Goal: Communication & Community: Participate in discussion

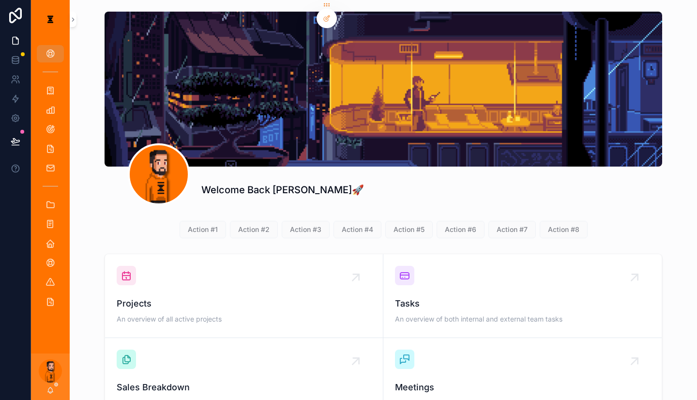
click at [42, 386] on div "[PERSON_NAME]" at bounding box center [50, 376] width 39 height 46
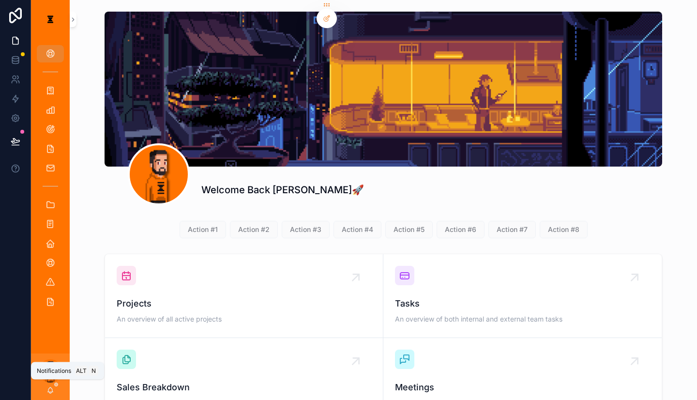
click at [47, 390] on icon "scrollable content" at bounding box center [50, 390] width 8 height 8
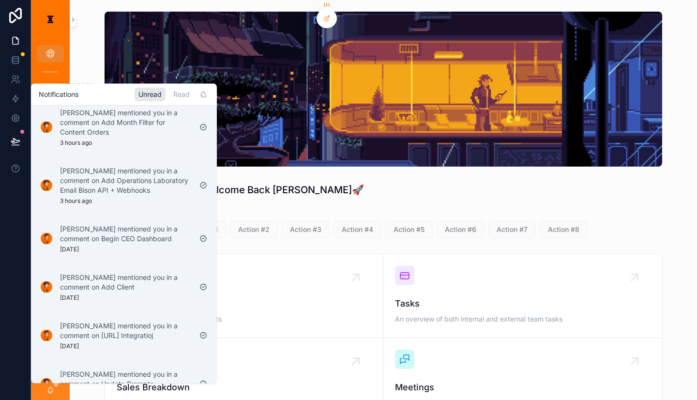
scroll to position [290, 0]
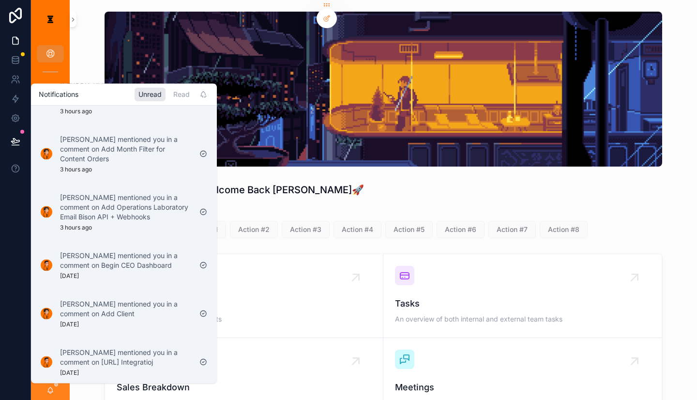
click at [101, 192] on p "[PERSON_NAME] mentioned you in a comment on Add Operations Laboratory Email Bis…" at bounding box center [126, 206] width 132 height 29
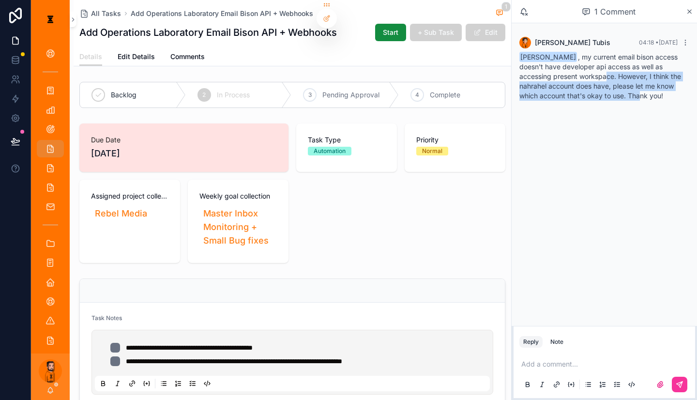
drag, startPoint x: 588, startPoint y: 65, endPoint x: 630, endPoint y: 89, distance: 49.2
click at [630, 89] on div "[PERSON_NAME] 04:18 • [DATE] [PERSON_NAME] , my current email bison access does…" at bounding box center [603, 68] width 181 height 75
click at [634, 64] on span "[PERSON_NAME] , my current email bison access doesn't have developer api access…" at bounding box center [600, 76] width 162 height 47
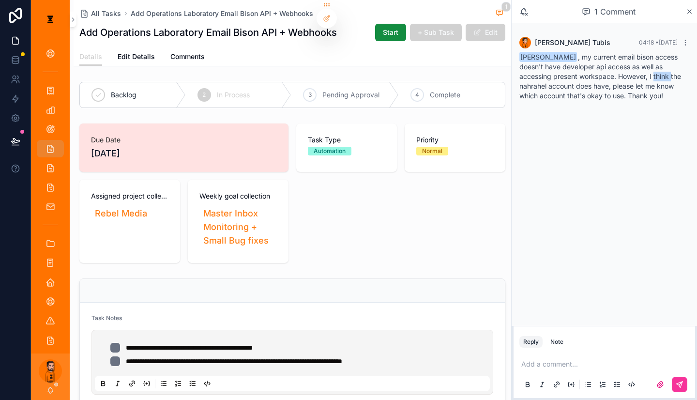
click at [634, 64] on span "[PERSON_NAME] , my current email bison access doesn't have developer api access…" at bounding box center [600, 76] width 162 height 47
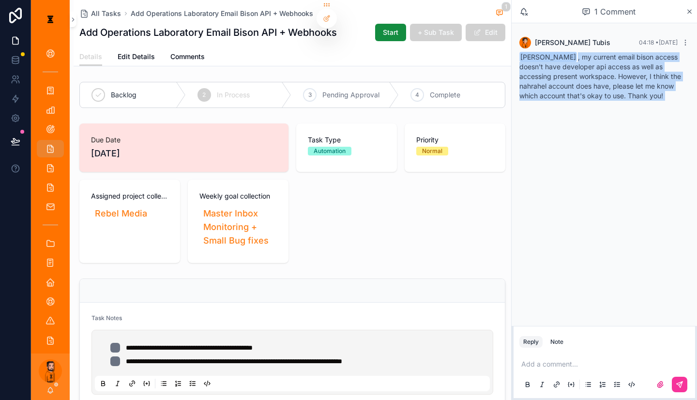
click at [634, 64] on span "[PERSON_NAME] , my current email bison access doesn't have developer api access…" at bounding box center [600, 76] width 162 height 47
click at [568, 359] on p "scrollable content" at bounding box center [606, 364] width 170 height 10
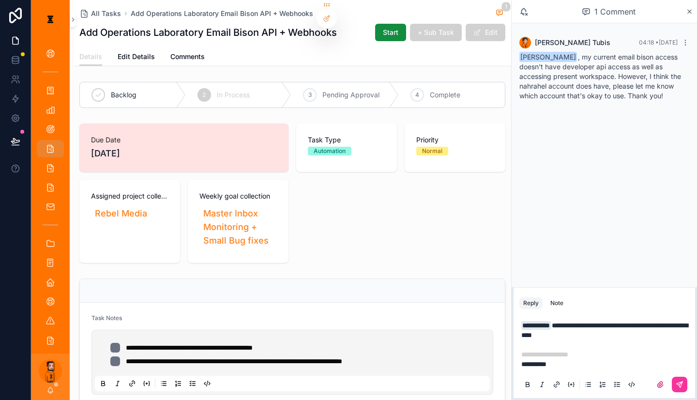
click at [681, 383] on icon "scrollable content" at bounding box center [679, 384] width 8 height 8
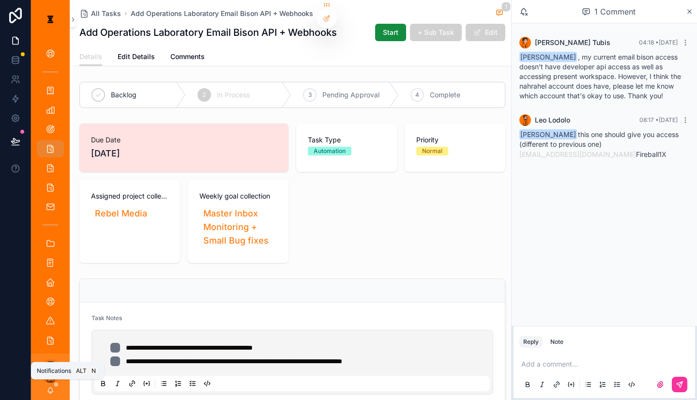
click at [46, 391] on icon "scrollable content" at bounding box center [50, 390] width 8 height 8
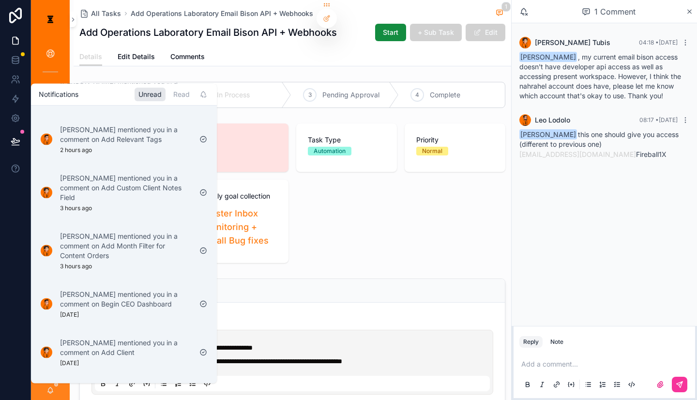
scroll to position [193, 0]
click at [114, 231] on p "[PERSON_NAME] mentioned you in a comment on Add Month Filter for Content Orders" at bounding box center [126, 245] width 132 height 29
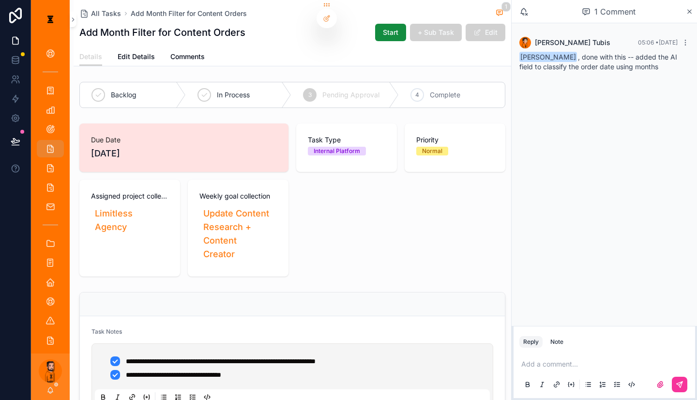
click at [593, 56] on span "[PERSON_NAME] , done with this -- added the AI field to classify the order date…" at bounding box center [598, 62] width 158 height 18
click at [594, 78] on div "[PERSON_NAME] 05:06 • [DATE] [PERSON_NAME] , done with this -- added the AI fie…" at bounding box center [603, 174] width 185 height 302
click at [570, 378] on div "scrollable content" at bounding box center [579, 384] width 117 height 12
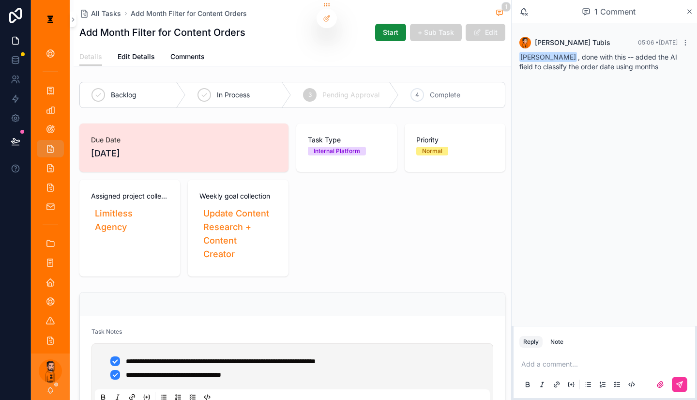
click at [573, 361] on p "scrollable content" at bounding box center [606, 364] width 170 height 10
click at [684, 381] on button "scrollable content" at bounding box center [678, 383] width 15 height 15
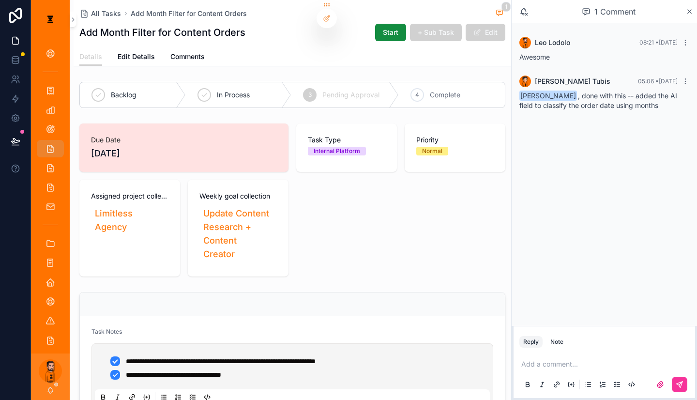
click at [459, 89] on div "4 Complete" at bounding box center [452, 94] width 106 height 25
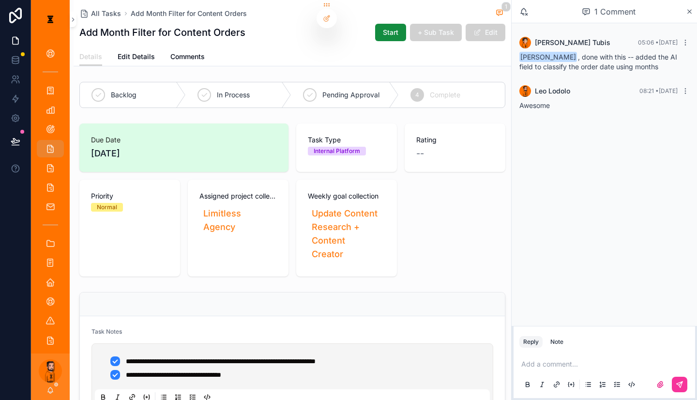
click at [93, 15] on span "All Tasks" at bounding box center [106, 14] width 30 height 10
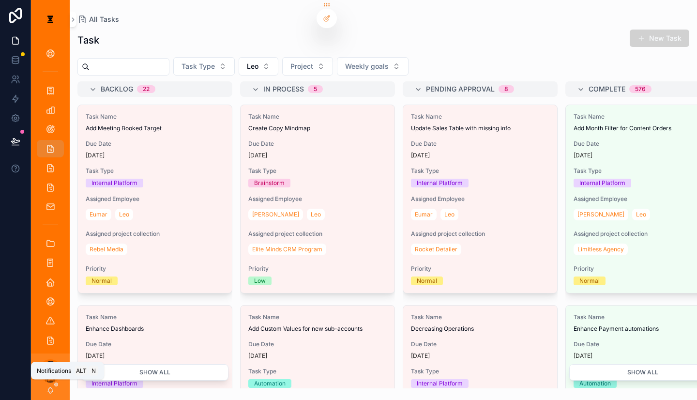
click at [48, 388] on icon "scrollable content" at bounding box center [50, 389] width 5 height 4
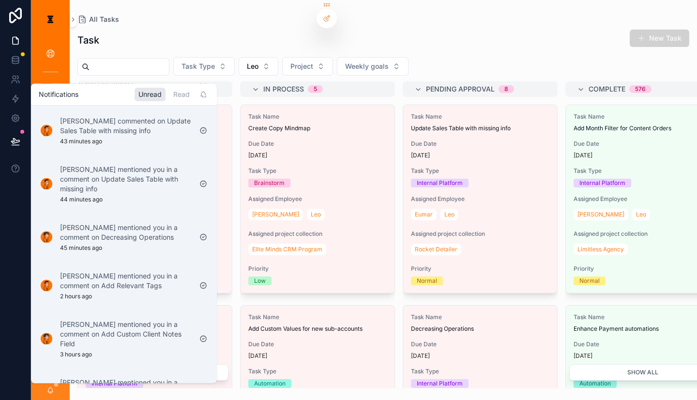
scroll to position [48, 0]
click at [93, 318] on p "[PERSON_NAME] mentioned you in a comment on Add Custom Client Notes Field" at bounding box center [126, 332] width 132 height 29
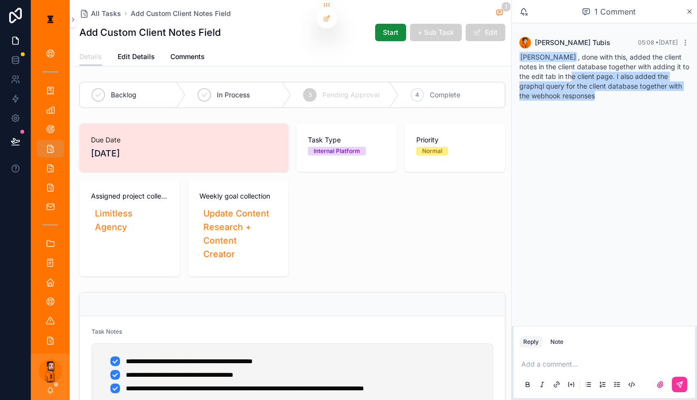
drag, startPoint x: 576, startPoint y: 66, endPoint x: 604, endPoint y: 84, distance: 33.0
click at [604, 84] on div "[PERSON_NAME] , done with this, added the client notes in the client database t…" at bounding box center [604, 76] width 170 height 48
drag, startPoint x: 604, startPoint y: 84, endPoint x: 594, endPoint y: 78, distance: 11.5
click at [594, 78] on div "[PERSON_NAME] , done with this, added the client notes in the client database t…" at bounding box center [604, 76] width 170 height 48
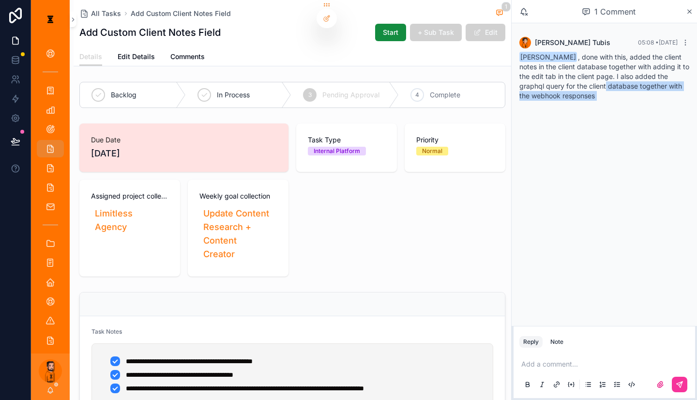
click at [594, 78] on span "[PERSON_NAME] , done with this, added the client notes in the client database t…" at bounding box center [604, 76] width 170 height 47
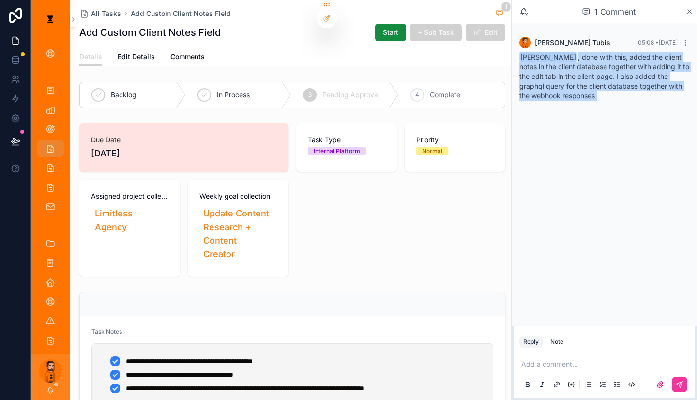
click at [594, 78] on span "[PERSON_NAME] , done with this, added the client notes in the client database t…" at bounding box center [604, 76] width 170 height 47
click at [591, 78] on span "[PERSON_NAME] , done with this, added the client notes in the client database t…" at bounding box center [604, 76] width 170 height 47
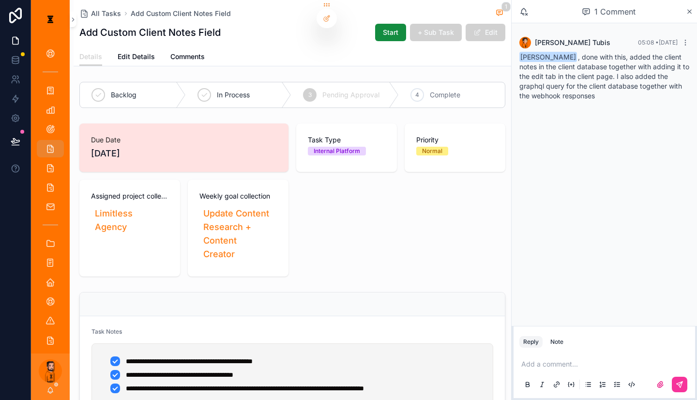
click at [467, 82] on div "4 Complete" at bounding box center [452, 94] width 106 height 25
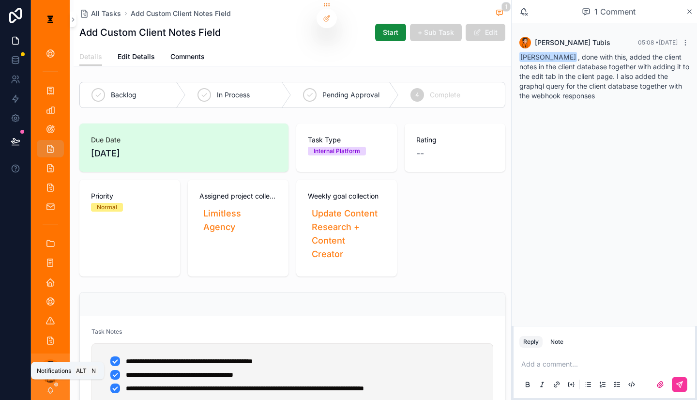
click at [46, 393] on icon "scrollable content" at bounding box center [50, 390] width 8 height 8
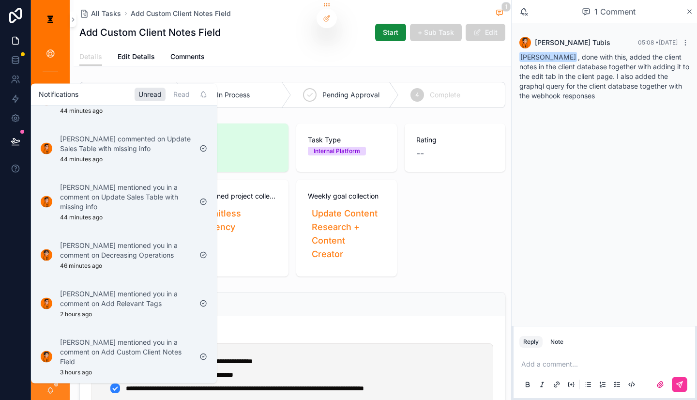
scroll to position [48, 0]
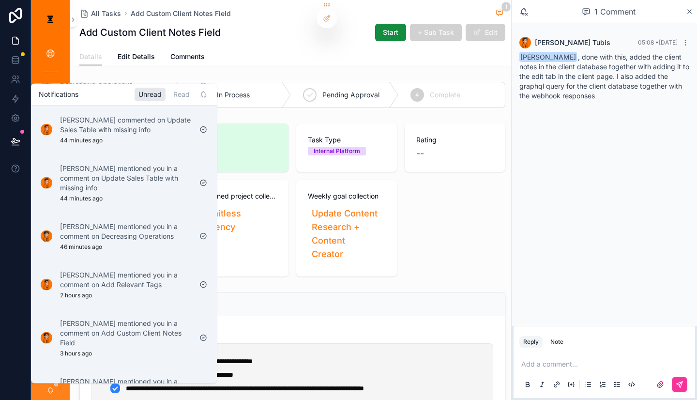
click at [111, 318] on div "[PERSON_NAME] mentioned you in a comment on Add Custom Client Notes Field 3 hou…" at bounding box center [126, 337] width 132 height 39
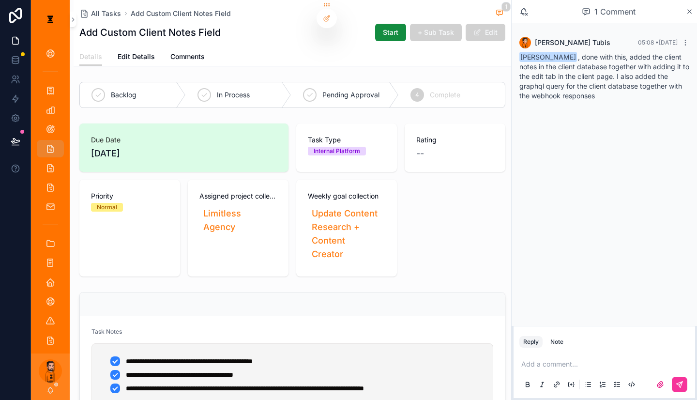
click at [42, 385] on div "[PERSON_NAME]" at bounding box center [50, 376] width 39 height 46
click at [46, 387] on icon "scrollable content" at bounding box center [50, 390] width 8 height 8
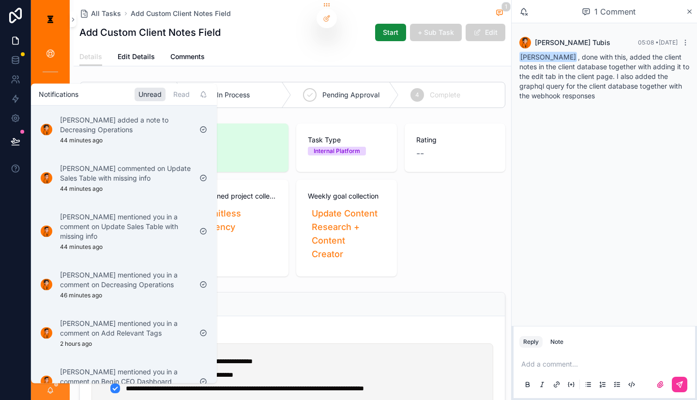
click at [101, 318] on div "[PERSON_NAME] mentioned you in a comment on Add Relevant Tags 2 hours ago" at bounding box center [126, 332] width 132 height 29
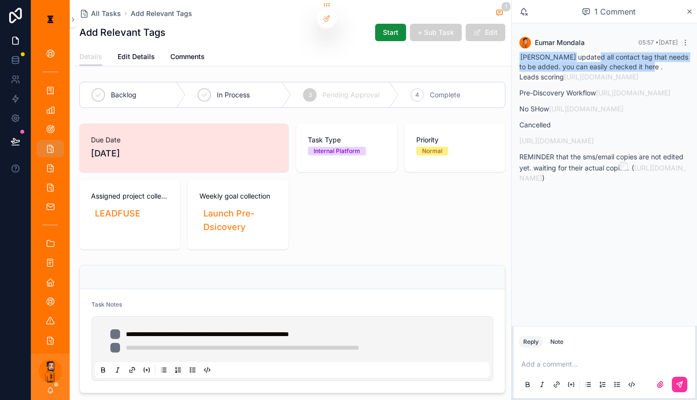
drag, startPoint x: 593, startPoint y: 48, endPoint x: 641, endPoint y: 60, distance: 49.9
click at [641, 60] on div "[PERSON_NAME] updated all contact tag that needs to be added. you can easily ch…" at bounding box center [604, 117] width 170 height 131
click at [623, 78] on link "[URL][DOMAIN_NAME]" at bounding box center [600, 77] width 74 height 8
click at [620, 73] on link "[URL][DOMAIN_NAME]" at bounding box center [600, 77] width 74 height 8
click at [603, 98] on p "Pre-Discovery Workflow [URL][DOMAIN_NAME]" at bounding box center [604, 93] width 170 height 10
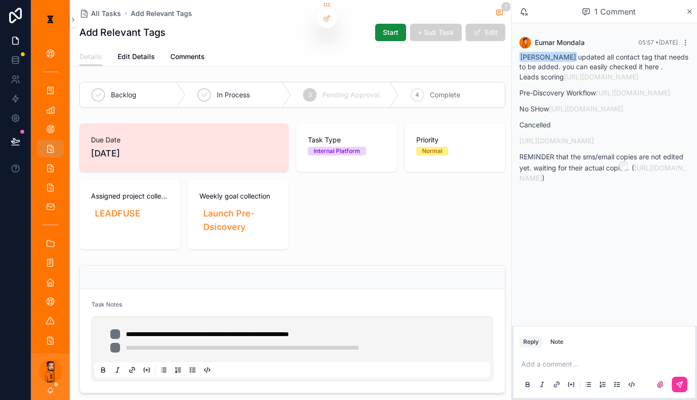
click at [595, 97] on link "[URL][DOMAIN_NAME]" at bounding box center [632, 93] width 74 height 8
click at [569, 114] on p "No SHow [URL][DOMAIN_NAME]" at bounding box center [604, 109] width 170 height 10
click at [573, 113] on link "[URL][DOMAIN_NAME]" at bounding box center [586, 108] width 74 height 8
click at [587, 145] on link "[URL][DOMAIN_NAME]" at bounding box center [556, 140] width 74 height 8
click at [574, 359] on p "scrollable content" at bounding box center [606, 364] width 170 height 10
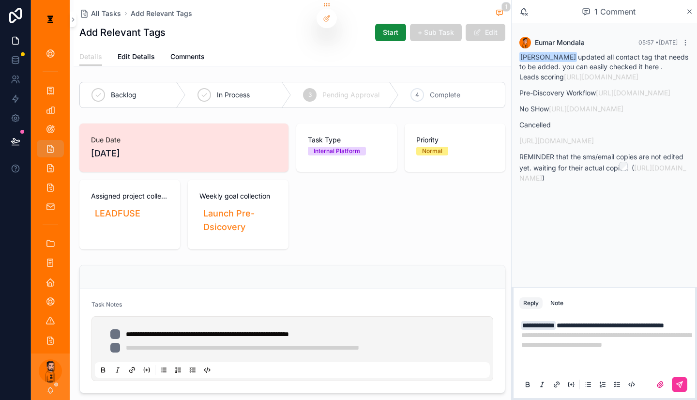
click at [601, 113] on link "[URL][DOMAIN_NAME]" at bounding box center [586, 108] width 74 height 8
click at [584, 146] on p "[URL][DOMAIN_NAME]" at bounding box center [604, 140] width 170 height 10
click at [584, 145] on link "[URL][DOMAIN_NAME]" at bounding box center [556, 140] width 74 height 8
click at [622, 352] on p "**********" at bounding box center [606, 344] width 170 height 48
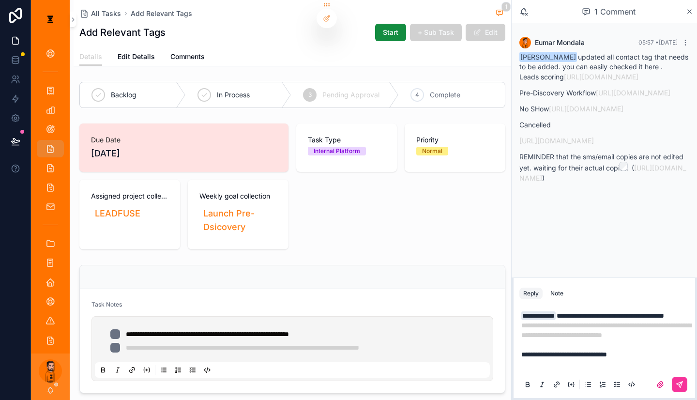
click at [681, 386] on button "scrollable content" at bounding box center [678, 383] width 15 height 15
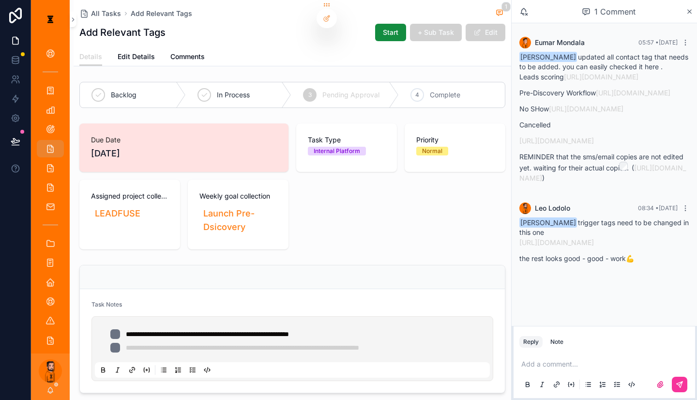
scroll to position [28, 0]
click at [209, 90] on div "In Process" at bounding box center [239, 94] width 106 height 25
click at [49, 392] on icon "scrollable content" at bounding box center [50, 391] width 2 height 1
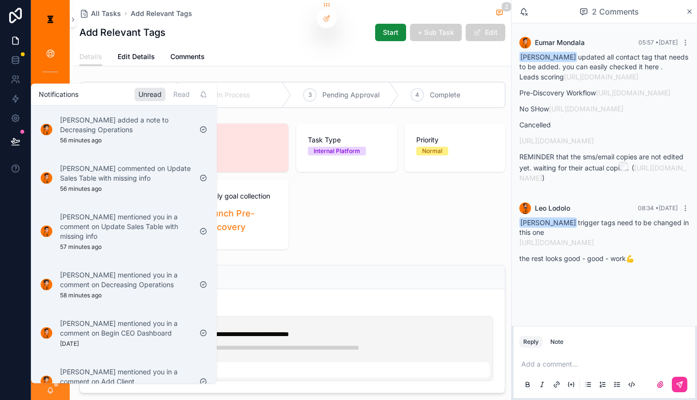
click at [123, 269] on p "[PERSON_NAME] mentioned you in a comment on Decreasing Operations" at bounding box center [126, 278] width 132 height 19
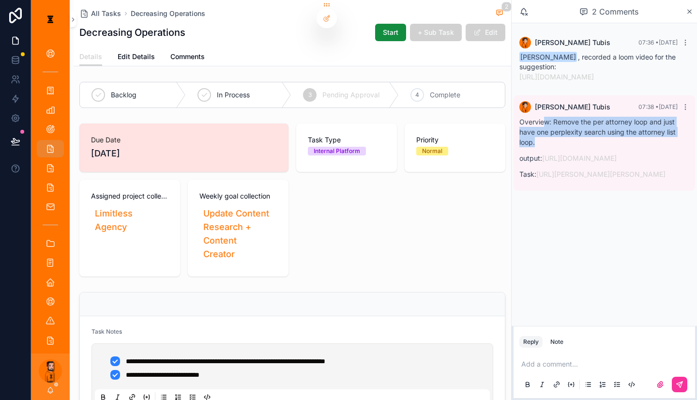
drag, startPoint x: 565, startPoint y: 126, endPoint x: 621, endPoint y: 143, distance: 58.1
click at [621, 143] on p "Overview: Remove the per attorney loop and just have one perplexity search usin…" at bounding box center [604, 132] width 170 height 30
click at [599, 178] on link "[URL][PERSON_NAME][PERSON_NAME]" at bounding box center [600, 174] width 129 height 8
click at [571, 178] on link "[URL][PERSON_NAME][PERSON_NAME]" at bounding box center [600, 174] width 129 height 8
click at [595, 162] on link "[URL][DOMAIN_NAME]" at bounding box center [579, 158] width 74 height 8
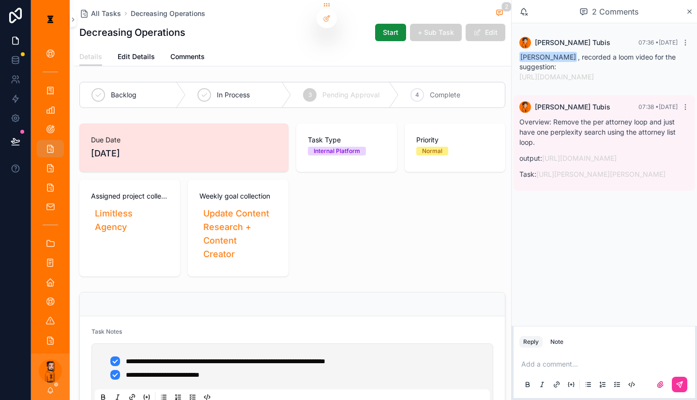
click at [589, 360] on p "scrollable content" at bounding box center [606, 364] width 170 height 10
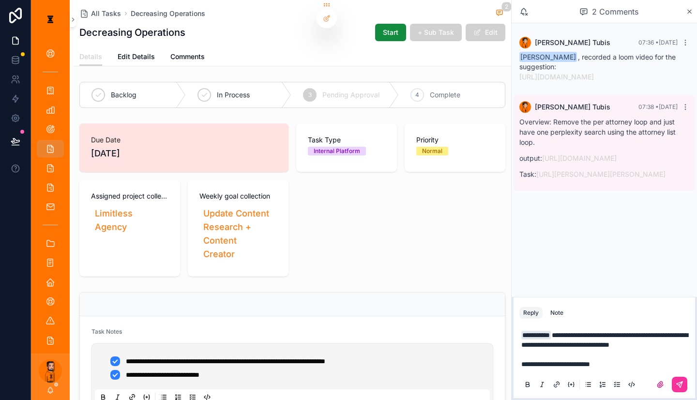
click at [684, 380] on button "scrollable content" at bounding box center [678, 383] width 15 height 15
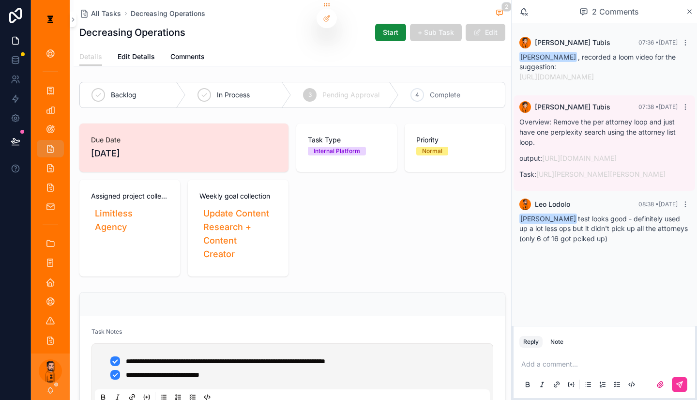
click at [228, 90] on span "In Process" at bounding box center [233, 95] width 33 height 10
click at [46, 390] on icon "scrollable content" at bounding box center [50, 390] width 8 height 8
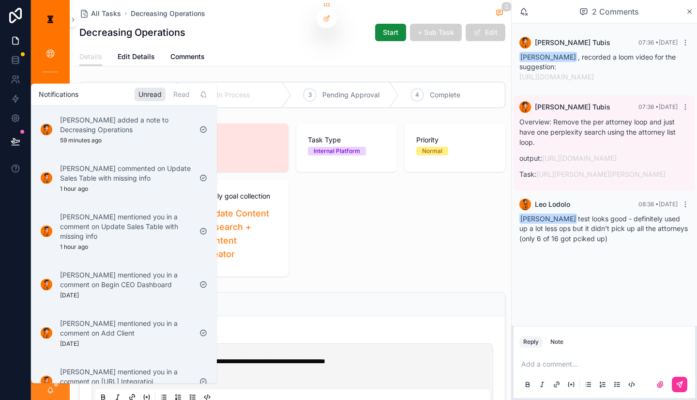
click at [129, 219] on p "[PERSON_NAME] mentioned you in a comment on Update Sales Table with missing info" at bounding box center [126, 225] width 132 height 29
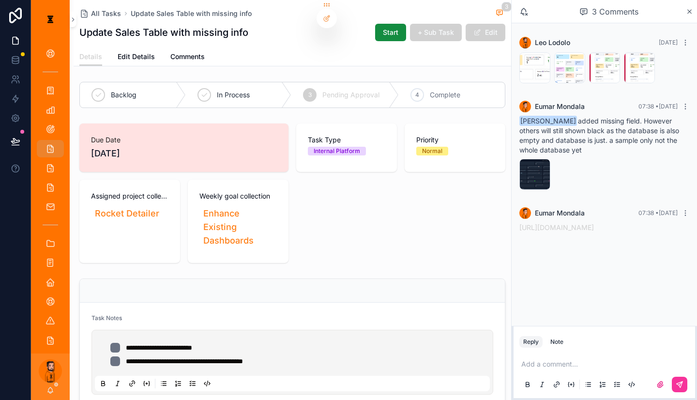
click at [550, 58] on div "image-(118) .png" at bounding box center [534, 67] width 31 height 31
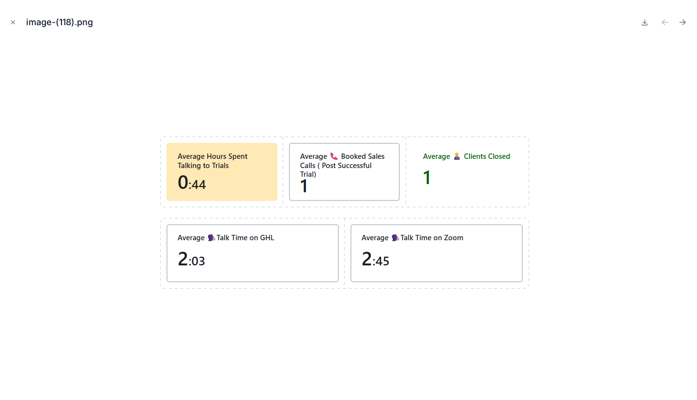
click at [527, 91] on div at bounding box center [348, 216] width 681 height 351
click at [15, 20] on icon "Close modal" at bounding box center [13, 22] width 7 height 7
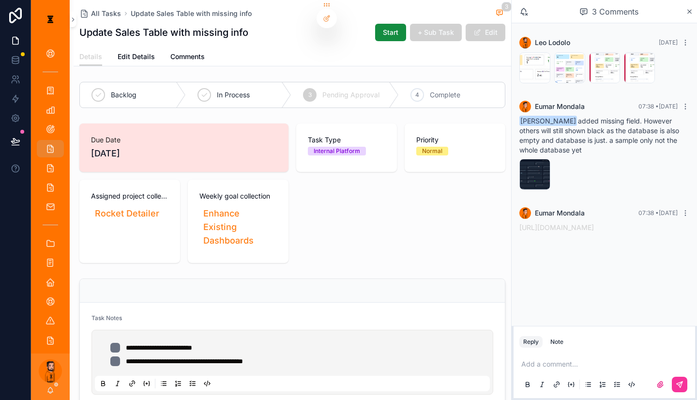
drag, startPoint x: 590, startPoint y: 106, endPoint x: 598, endPoint y: 127, distance: 22.4
click at [598, 127] on div "[PERSON_NAME] added missing field. However others will still shown black as the…" at bounding box center [604, 135] width 170 height 39
click at [550, 159] on div "image .png" at bounding box center [534, 174] width 31 height 31
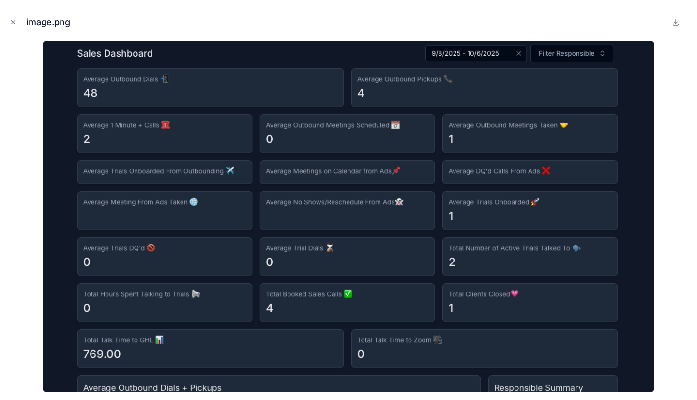
click at [18, 17] on div "image.png" at bounding box center [348, 22] width 681 height 29
click at [12, 17] on button "Close modal" at bounding box center [13, 22] width 11 height 11
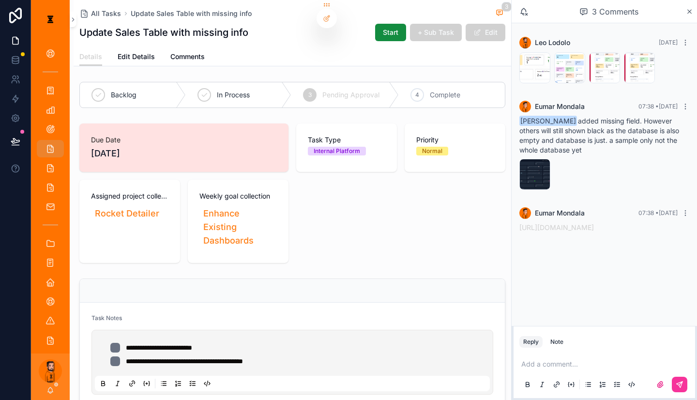
click at [582, 223] on link "[URL][DOMAIN_NAME]" at bounding box center [556, 227] width 74 height 8
click at [589, 359] on p "scrollable content" at bounding box center [606, 364] width 170 height 10
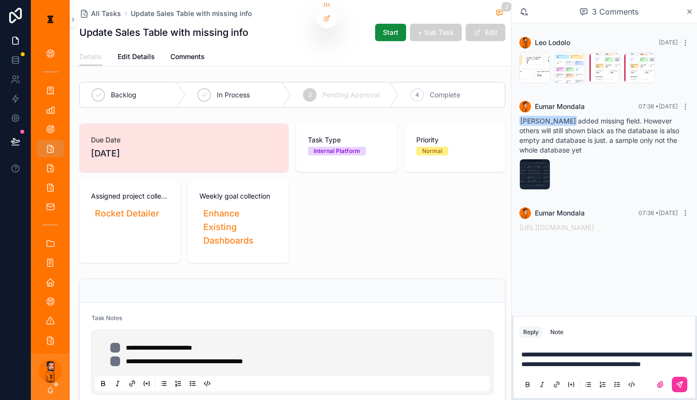
click at [689, 387] on div "scrollable content" at bounding box center [604, 383] width 170 height 19
click at [677, 380] on icon "scrollable content" at bounding box center [679, 384] width 8 height 8
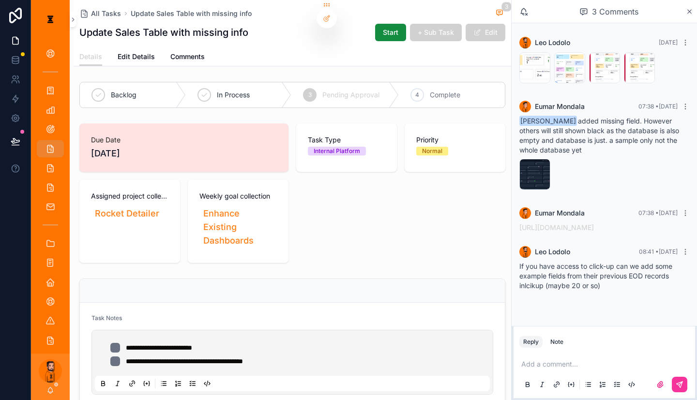
click at [224, 78] on div "Backlog In Process 3 Pending Approval 4 Complete" at bounding box center [292, 95] width 437 height 34
click at [229, 82] on div "Backlog In Process 3 Pending Approval 4 Complete" at bounding box center [292, 95] width 426 height 26
click at [249, 82] on div "In Process" at bounding box center [239, 94] width 106 height 25
drag, startPoint x: 589, startPoint y: 103, endPoint x: 603, endPoint y: 133, distance: 33.3
click at [603, 133] on div "[PERSON_NAME] added missing field. However others will still shown black as the…" at bounding box center [604, 135] width 170 height 39
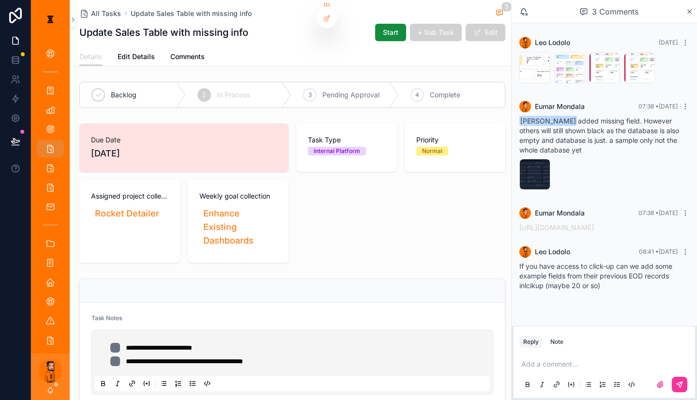
click at [603, 133] on div "[PERSON_NAME] added missing field. However others will still shown black as the…" at bounding box center [604, 135] width 170 height 39
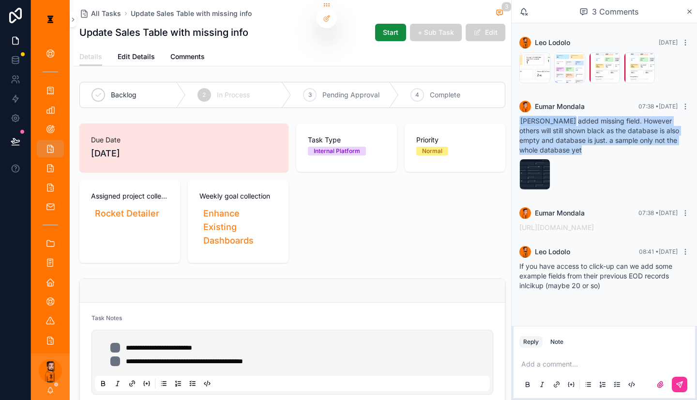
drag, startPoint x: 603, startPoint y: 133, endPoint x: 535, endPoint y: 102, distance: 74.7
click at [535, 102] on div "[PERSON_NAME] [DATE] image-(118) .png image-(117) .png image-(116) .png image-(…" at bounding box center [603, 163] width 185 height 281
drag, startPoint x: 603, startPoint y: 206, endPoint x: 535, endPoint y: 145, distance: 91.4
click at [535, 145] on div "[PERSON_NAME] [DATE] image-(118) .png image-(117) .png image-(116) .png image-(…" at bounding box center [603, 163] width 185 height 281
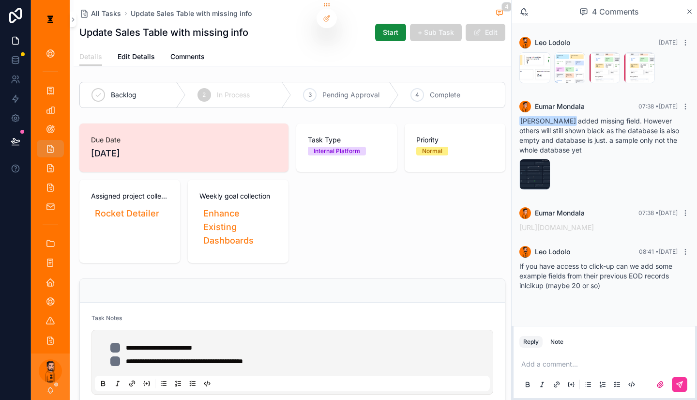
click at [594, 353] on div "Add a comment..." at bounding box center [604, 373] width 170 height 41
click at [596, 353] on div "Add a comment..." at bounding box center [604, 373] width 170 height 41
click at [601, 355] on div "Add a comment..." at bounding box center [604, 373] width 170 height 41
click at [49, 393] on icon "scrollable content" at bounding box center [50, 391] width 2 height 1
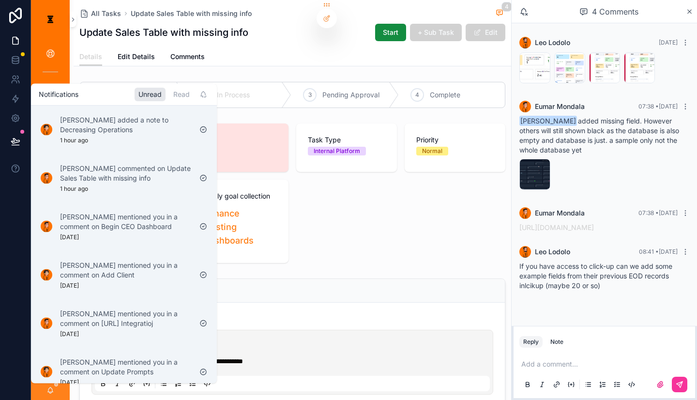
click at [134, 164] on p "[PERSON_NAME] commented on Update Sales Table with missing info" at bounding box center [126, 172] width 132 height 19
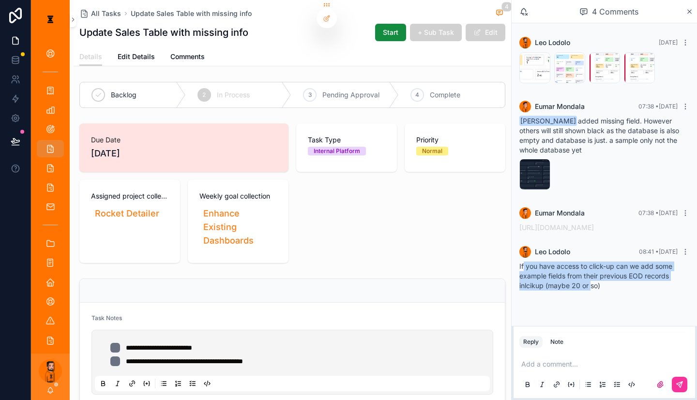
drag, startPoint x: 544, startPoint y: 244, endPoint x: 603, endPoint y: 254, distance: 60.4
click at [603, 261] on div "If you have access to click-up can we add some example fields from their previo…" at bounding box center [604, 275] width 170 height 29
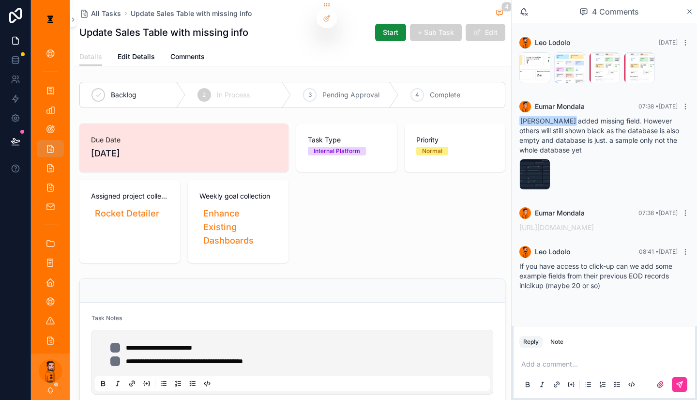
click at [43, 395] on div "[PERSON_NAME]" at bounding box center [50, 376] width 39 height 46
click at [46, 389] on icon "scrollable content" at bounding box center [50, 390] width 8 height 8
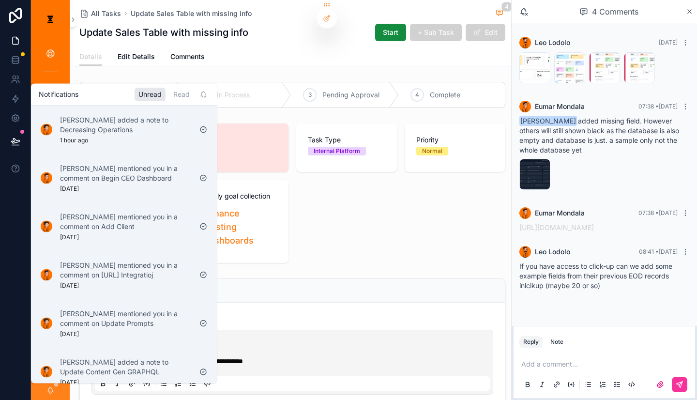
click at [115, 134] on div "[PERSON_NAME] added a note to Decreasing Operations 1 hour ago" at bounding box center [126, 129] width 132 height 29
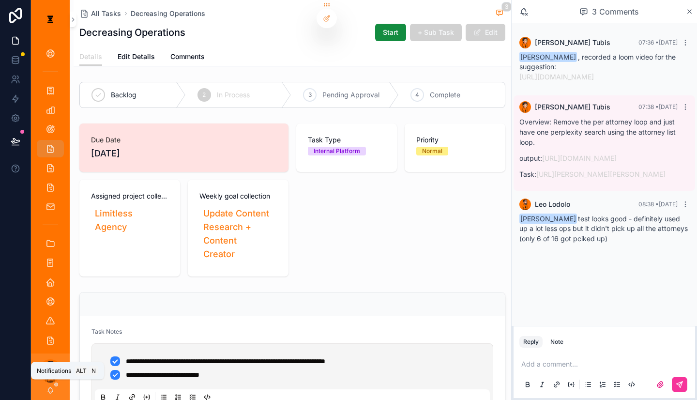
click at [46, 394] on icon "scrollable content" at bounding box center [50, 390] width 8 height 8
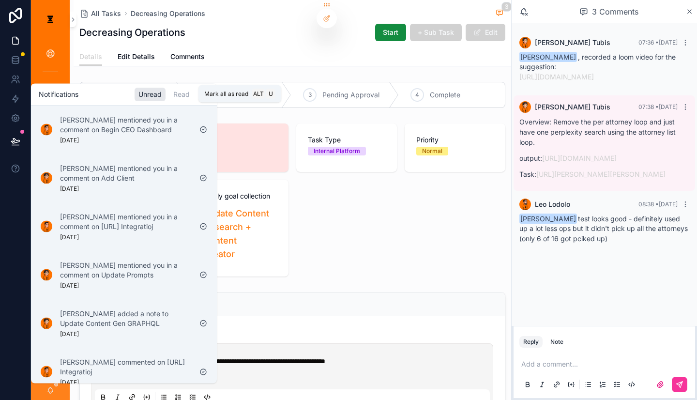
click at [197, 95] on div "scrollable content" at bounding box center [203, 94] width 12 height 12
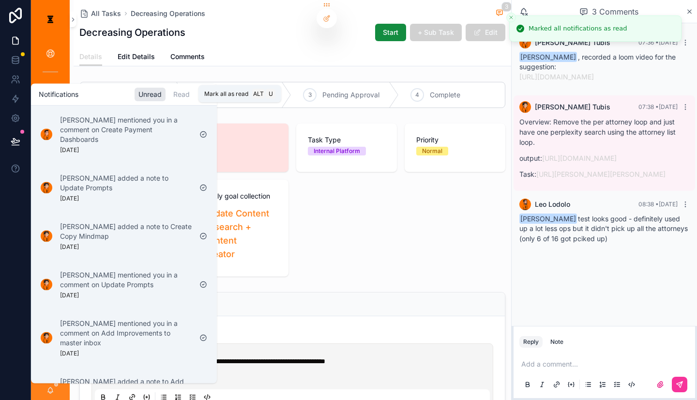
click at [199, 90] on icon "scrollable content" at bounding box center [203, 94] width 8 height 8
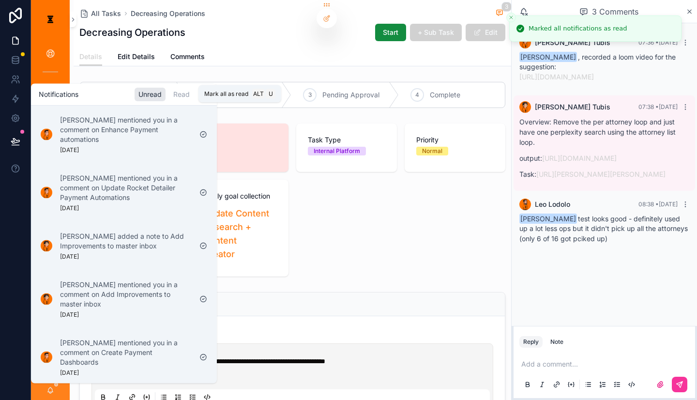
click at [199, 90] on icon "scrollable content" at bounding box center [203, 94] width 8 height 8
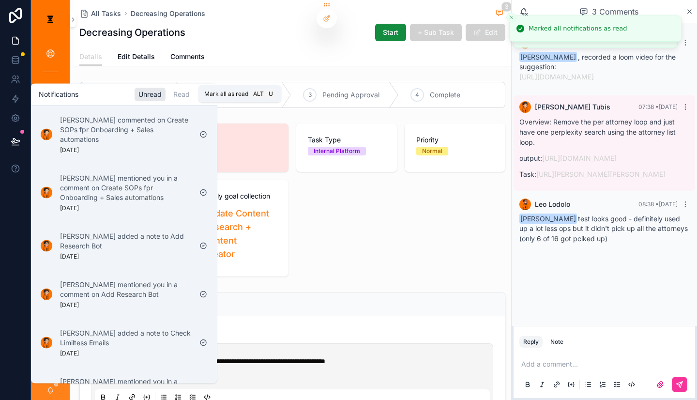
click at [199, 90] on icon "scrollable content" at bounding box center [203, 94] width 8 height 8
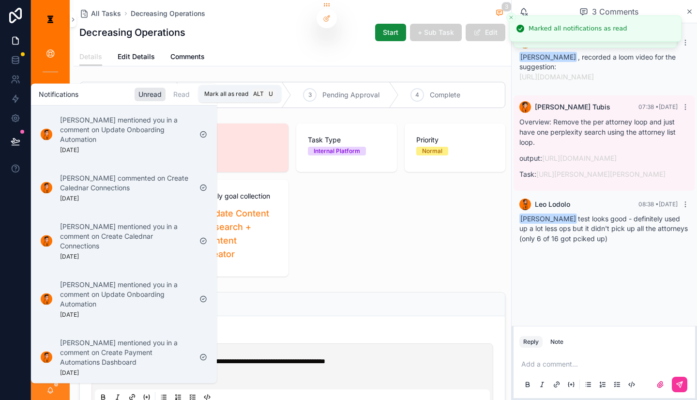
click at [199, 90] on icon "scrollable content" at bounding box center [203, 94] width 8 height 8
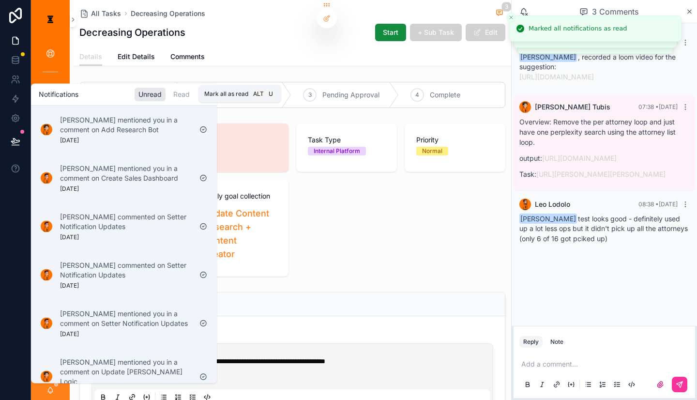
click at [199, 90] on icon "scrollable content" at bounding box center [203, 94] width 8 height 8
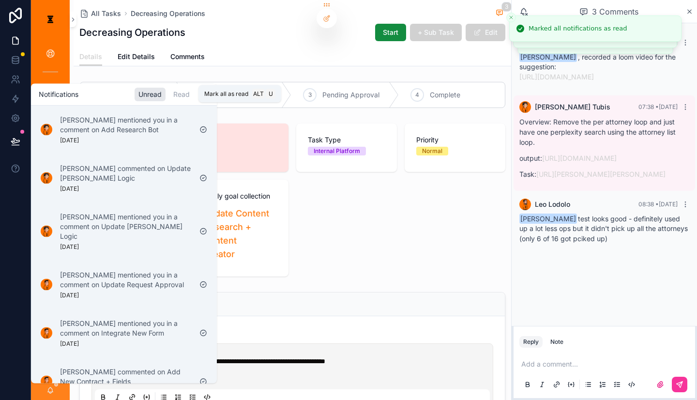
click at [199, 90] on icon "scrollable content" at bounding box center [203, 94] width 8 height 8
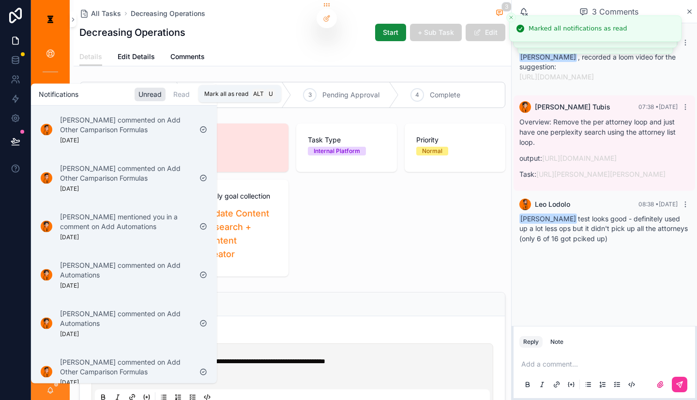
click at [199, 90] on icon "scrollable content" at bounding box center [203, 94] width 8 height 8
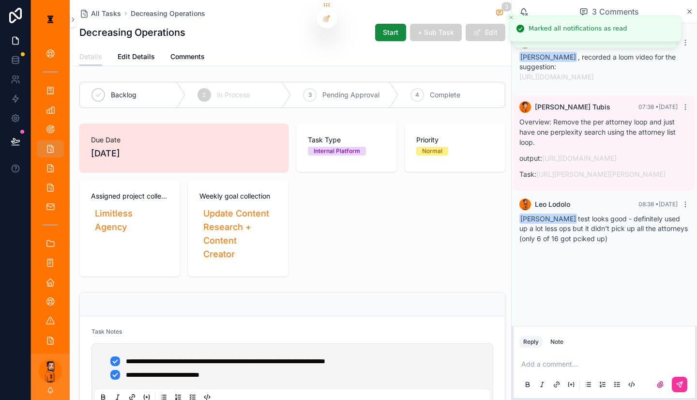
click at [224, 48] on div "Details Edit Details Comments" at bounding box center [292, 56] width 426 height 18
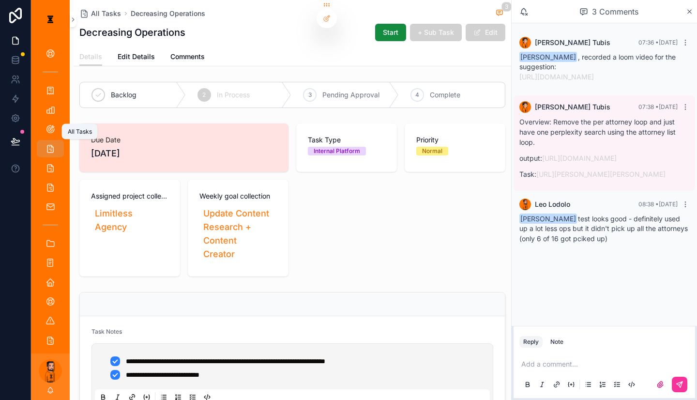
click at [45, 144] on icon "scrollable content" at bounding box center [50, 149] width 10 height 10
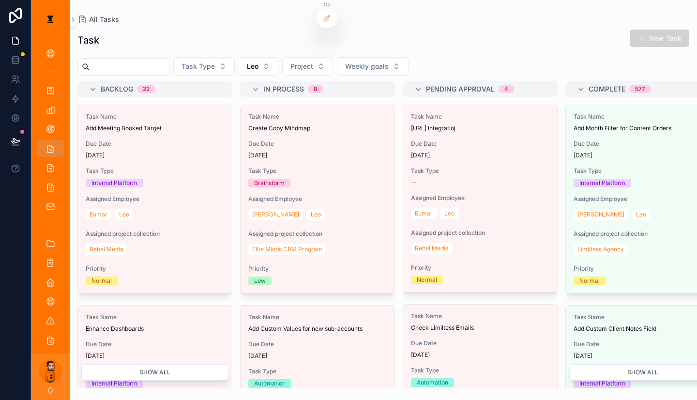
click at [254, 57] on button "Leo" at bounding box center [258, 66] width 40 height 18
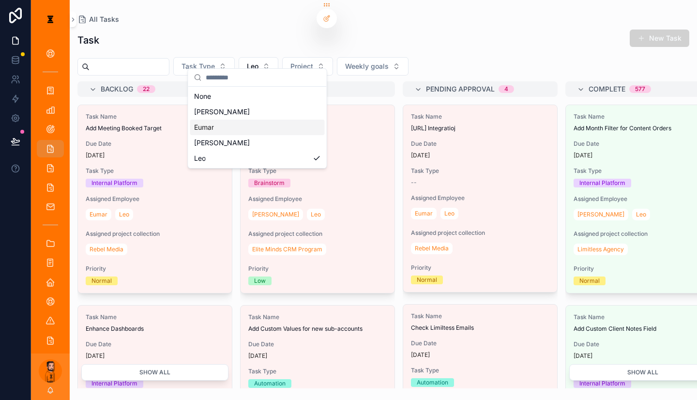
click at [231, 119] on div "Eumar" at bounding box center [257, 126] width 134 height 15
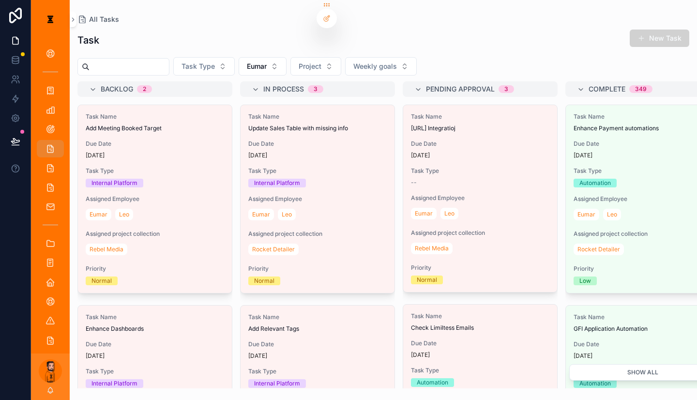
click at [238, 57] on button "Eumar" at bounding box center [262, 66] width 48 height 18
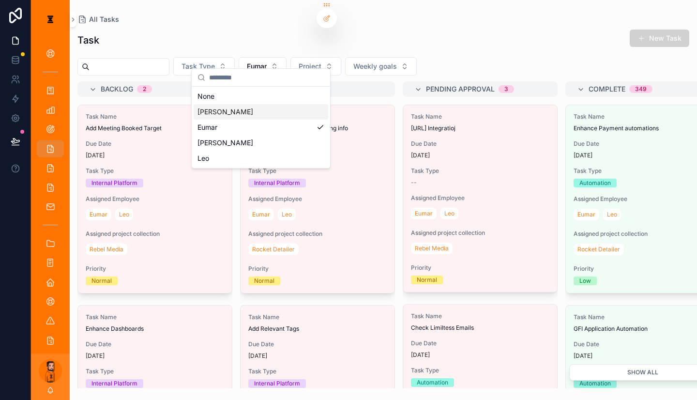
click at [248, 105] on div "[PERSON_NAME]" at bounding box center [260, 111] width 134 height 15
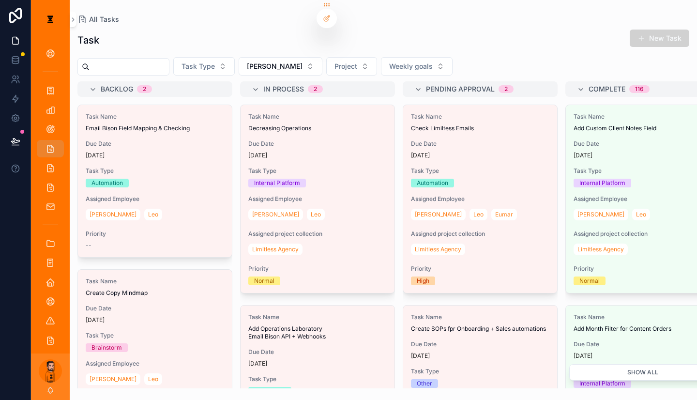
click at [278, 348] on div "Due Date [DATE]" at bounding box center [317, 357] width 138 height 19
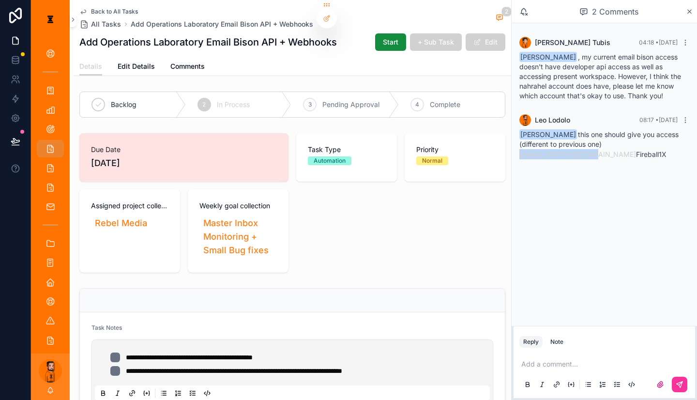
drag, startPoint x: 540, startPoint y: 138, endPoint x: 601, endPoint y: 143, distance: 60.7
click at [601, 143] on div "[PERSON_NAME] 08:17 • [DATE] [PERSON_NAME] this one should give you access (dif…" at bounding box center [603, 139] width 181 height 62
copy link "[EMAIL_ADDRESS][DOMAIN_NAME]"
drag, startPoint x: 634, startPoint y: 137, endPoint x: 604, endPoint y: 139, distance: 30.6
click at [604, 139] on div "[PERSON_NAME] this one should give you access (different to previous one) [EMAI…" at bounding box center [604, 147] width 170 height 35
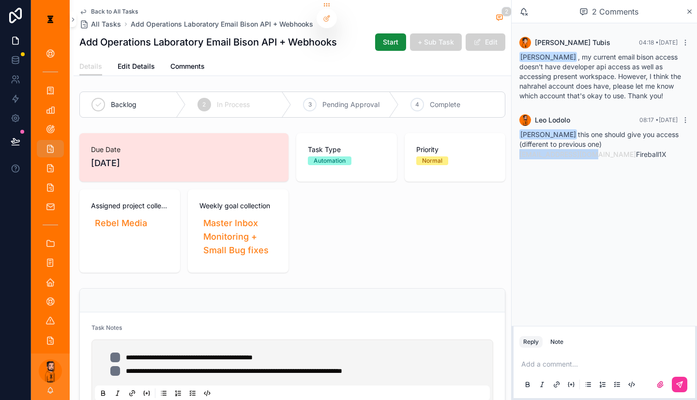
copy p "Fireball1X"
click at [46, 390] on icon "scrollable content" at bounding box center [50, 390] width 8 height 8
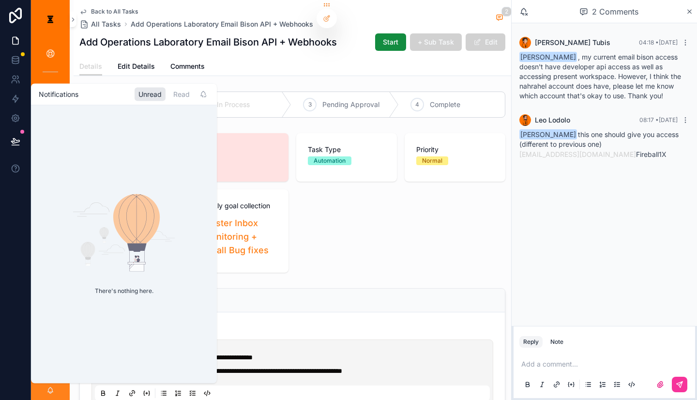
click at [153, 100] on div "Notifications Unread Read" at bounding box center [124, 93] width 186 height 21
click at [169, 95] on div "Read" at bounding box center [181, 94] width 24 height 14
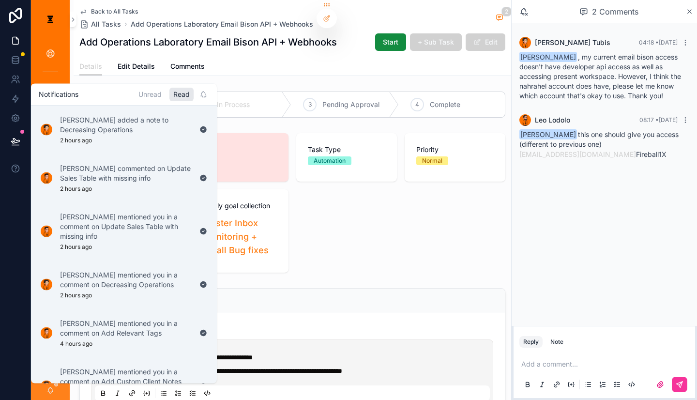
click at [134, 92] on div "Unread" at bounding box center [149, 94] width 31 height 14
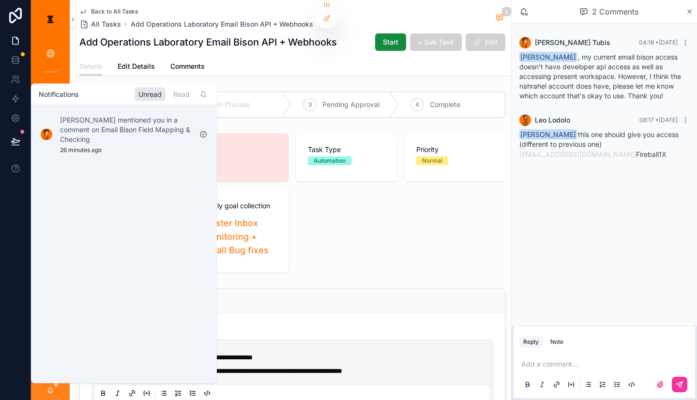
click at [124, 123] on p "[PERSON_NAME] mentioned you in a comment on Email Bison Field Mapping & Checking" at bounding box center [126, 129] width 132 height 29
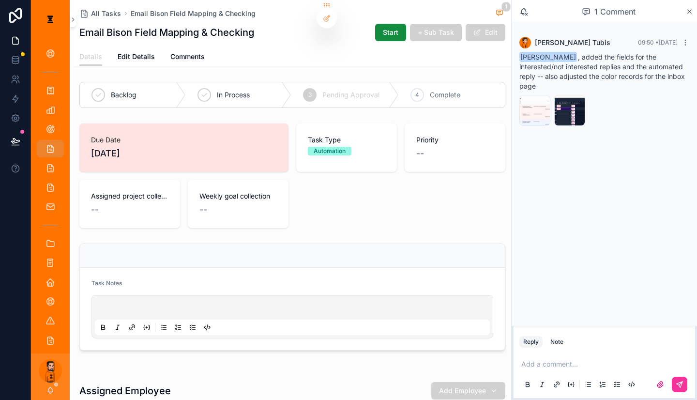
click at [0, 0] on div "image .png" at bounding box center [0, 0] width 0 height 0
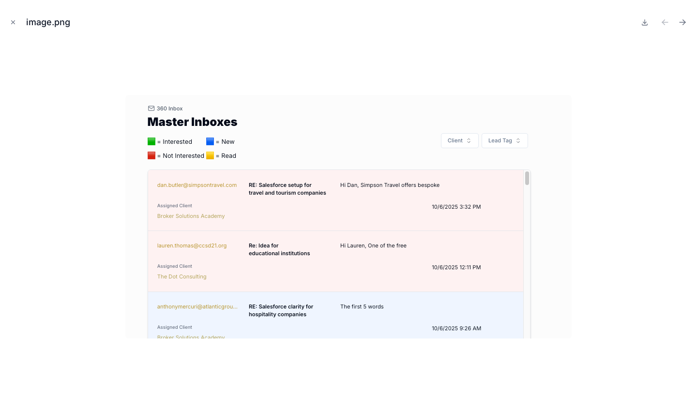
click at [683, 18] on icon "Next file" at bounding box center [682, 22] width 10 height 10
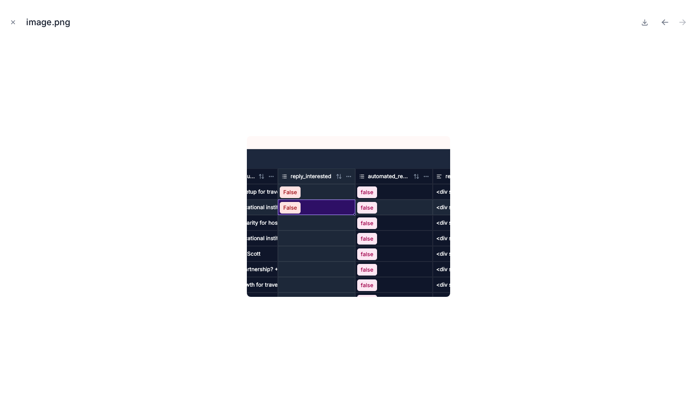
click at [13, 25] on div "image.png" at bounding box center [348, 22] width 681 height 29
click at [14, 21] on icon "Close modal" at bounding box center [13, 22] width 3 height 3
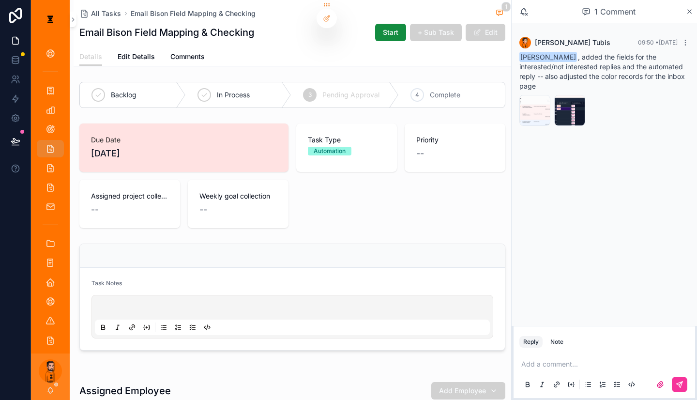
click at [553, 361] on p "scrollable content" at bounding box center [606, 364] width 170 height 10
click at [681, 381] on icon "scrollable content" at bounding box center [679, 384] width 8 height 8
